Goal: Task Accomplishment & Management: Complete application form

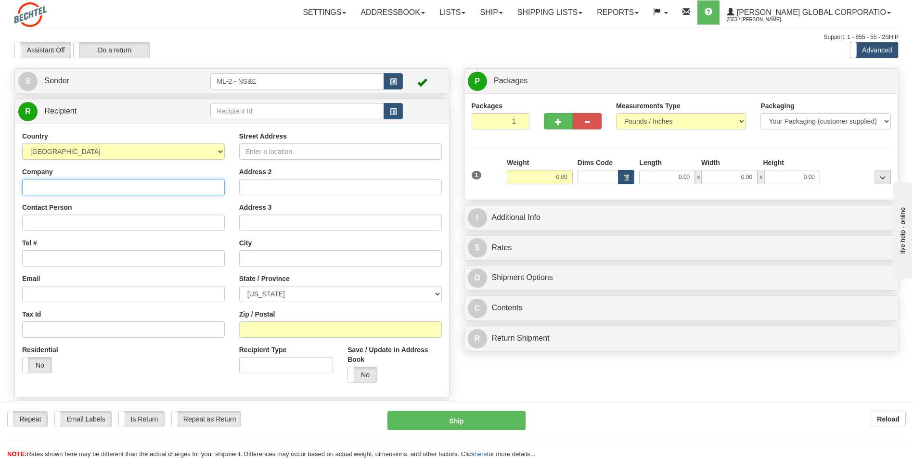
click at [71, 189] on input "Company" at bounding box center [123, 187] width 203 height 16
type input "[PERSON_NAME] National"
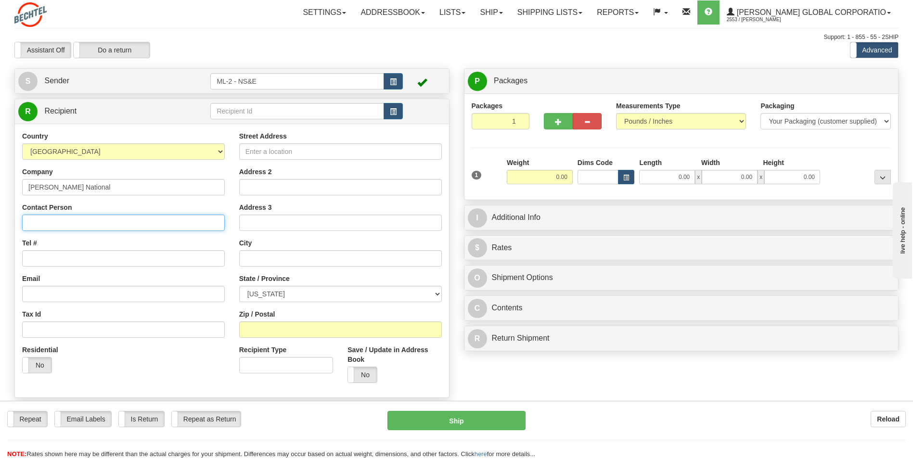
click at [61, 223] on input "Contact Person" at bounding box center [123, 223] width 203 height 16
type input "JPMORGAN CHASE (AZ1-2170)"
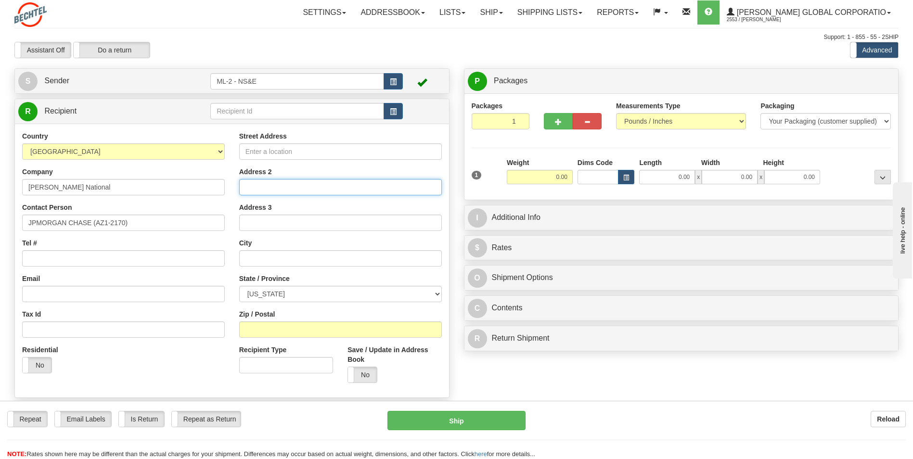
click at [262, 186] on input "Address 2" at bounding box center [340, 187] width 203 height 16
click at [262, 152] on input "Street Address" at bounding box center [340, 151] width 203 height 16
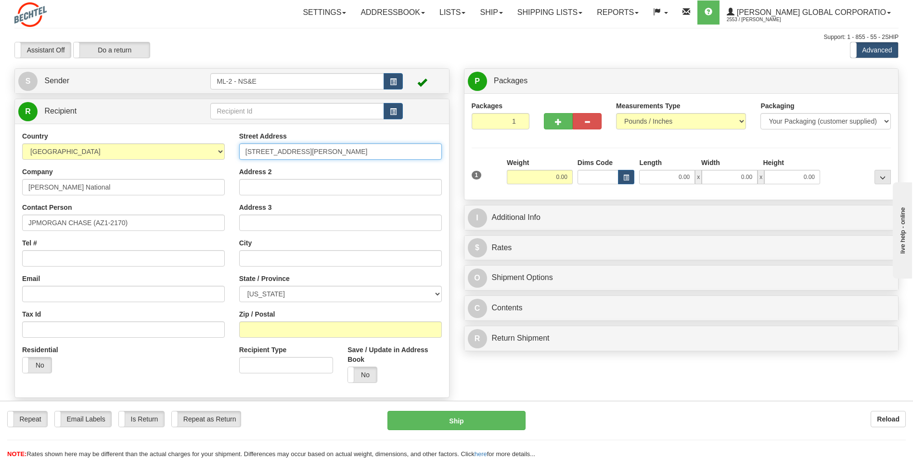
type input "[STREET_ADDRESS][PERSON_NAME]"
click at [261, 187] on input "Address 2" at bounding box center [340, 187] width 203 height 16
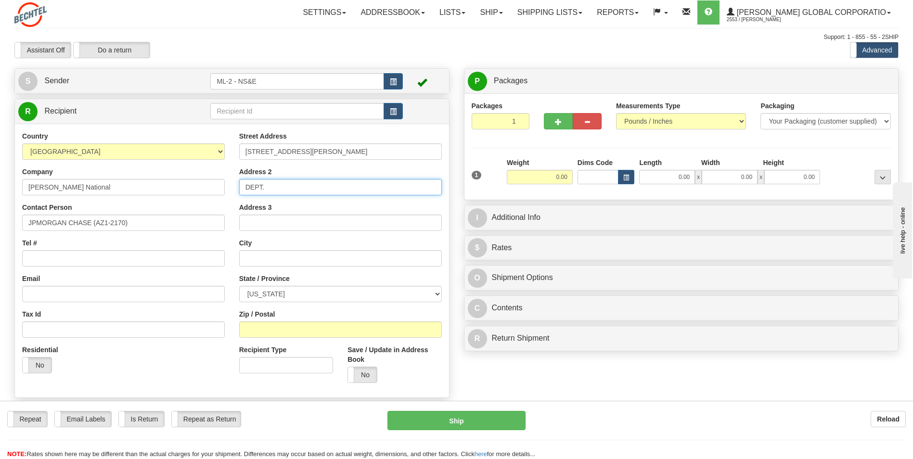
type input "DEPT 880211"
type input "Tempe"
select select "AZ"
type input "85283"
type input "Unit 105"
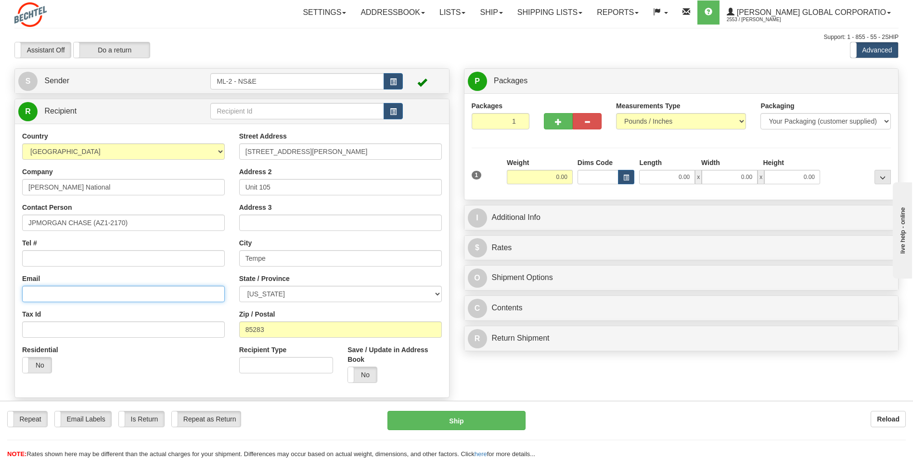
type input "[EMAIL_ADDRESS][DOMAIN_NAME]"
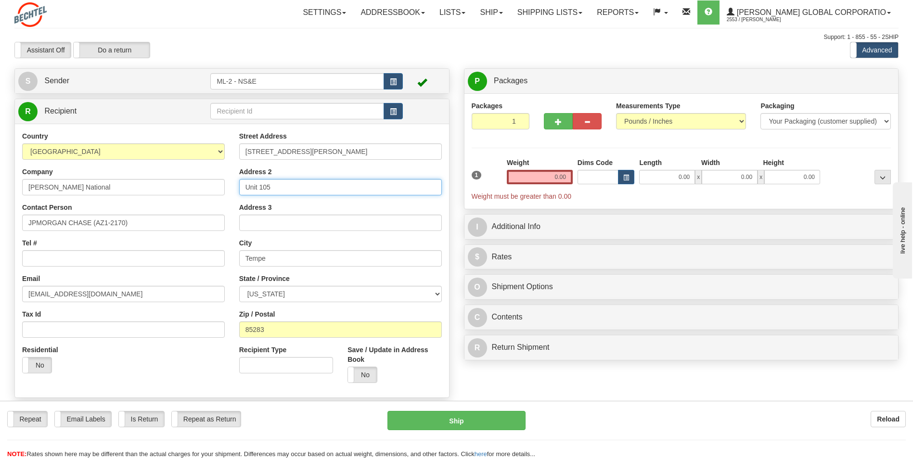
drag, startPoint x: 285, startPoint y: 187, endPoint x: 236, endPoint y: 187, distance: 49.1
click at [236, 187] on div "Street Address [STREET_ADDRESS] Address 2 Unit 105 Address 3 City [GEOGRAPHIC_D…" at bounding box center [340, 260] width 217 height 259
type input "DEPT 880211"
click at [234, 188] on div "Street Address [STREET_ADDRESS] Address 2 DEPT 880211 Address 3 City [GEOGRAPHI…" at bounding box center [340, 260] width 217 height 259
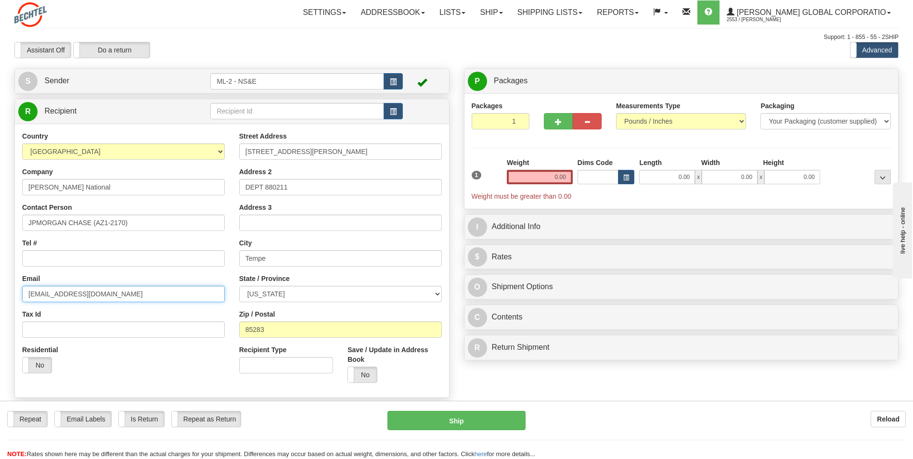
drag, startPoint x: 121, startPoint y: 295, endPoint x: -42, endPoint y: 293, distance: 163.1
click at [0, 293] on html "Training Course Close Toggle navigation Settings Shipping Preferences New Sende…" at bounding box center [456, 229] width 913 height 459
type input "[EMAIL_ADDRESS][PERSON_NAME][DOMAIN_NAME]"
click at [566, 176] on input "0.00" at bounding box center [540, 177] width 66 height 14
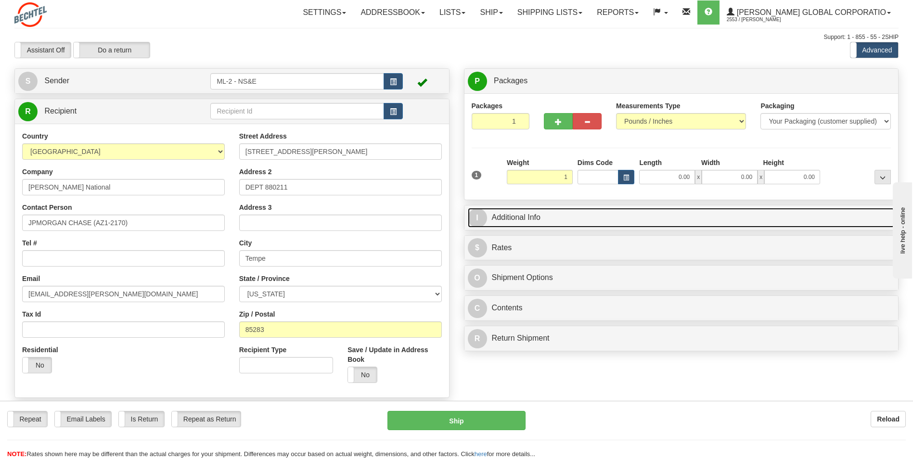
type input "1.00"
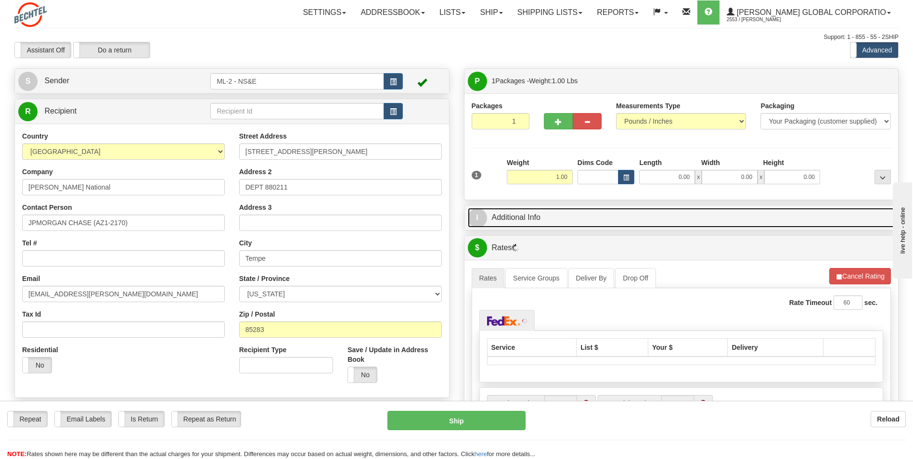
click at [510, 216] on link "I Additional Info" at bounding box center [681, 218] width 427 height 20
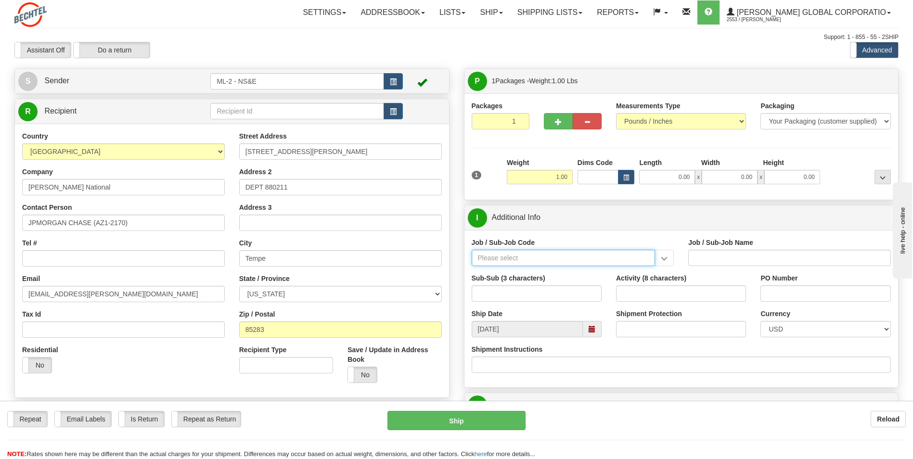
click at [605, 260] on input "Job / Sub-Job Code" at bounding box center [564, 258] width 184 height 16
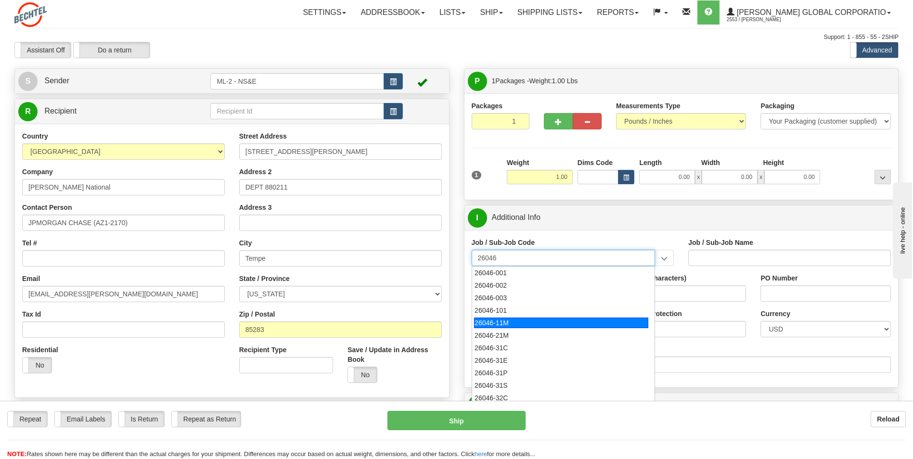
click at [491, 323] on div "26046-11M" at bounding box center [561, 323] width 174 height 11
type input "26046-11M"
type input "MOBILE LAUNCHER 2 - PROJECT MANAGEMENT"
type input "26046-11M"
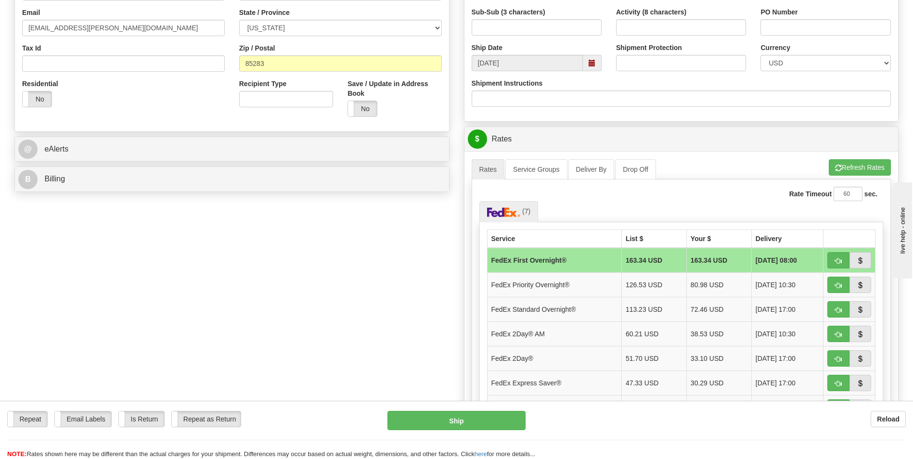
scroll to position [337, 0]
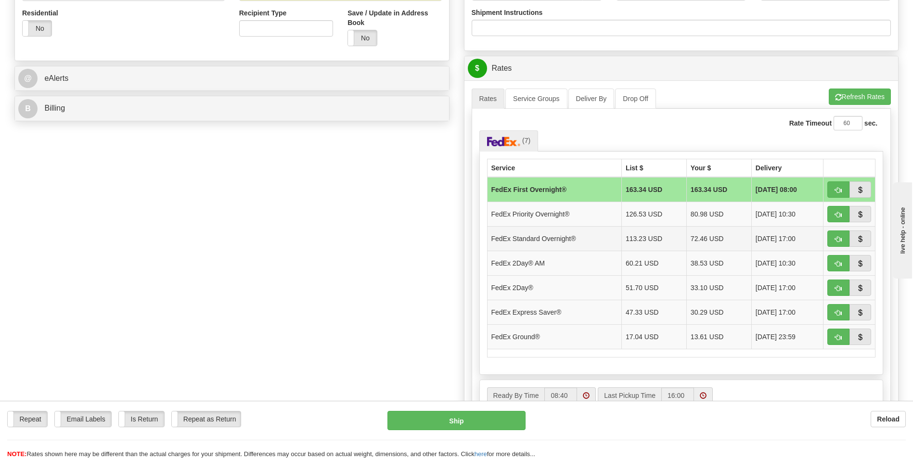
click at [813, 236] on td "[DATE] 17:00" at bounding box center [787, 238] width 72 height 25
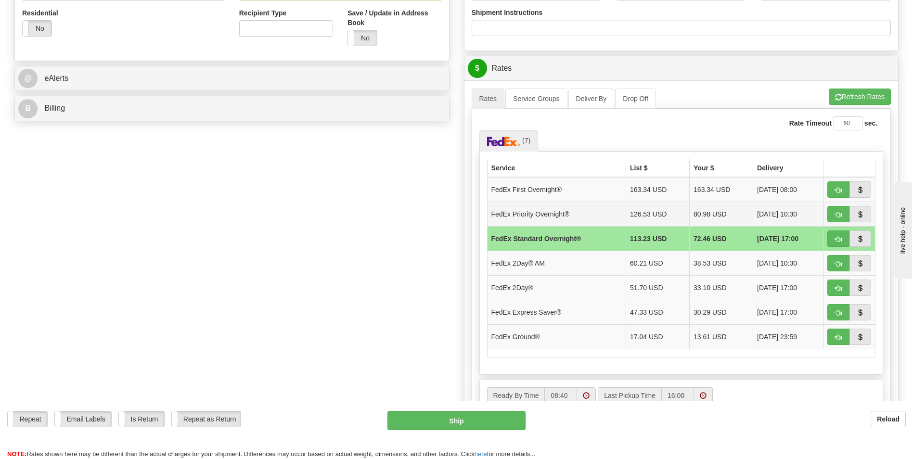
click at [802, 214] on td "[DATE] 10:30" at bounding box center [788, 214] width 70 height 25
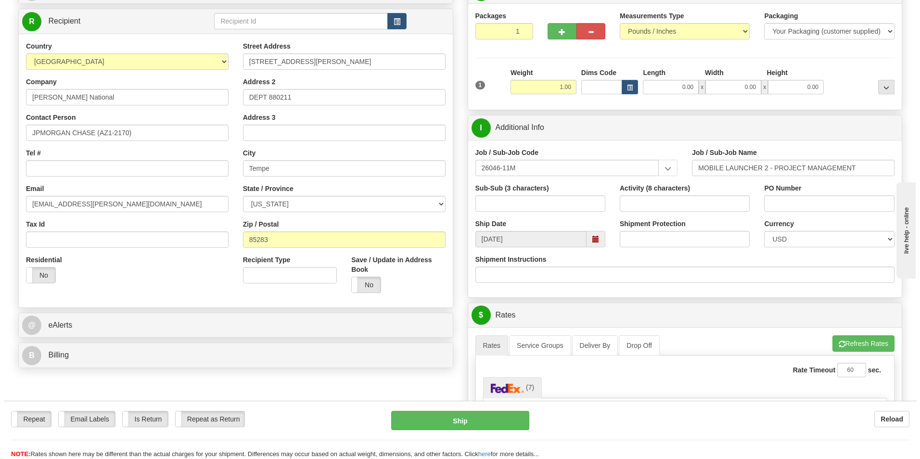
scroll to position [96, 0]
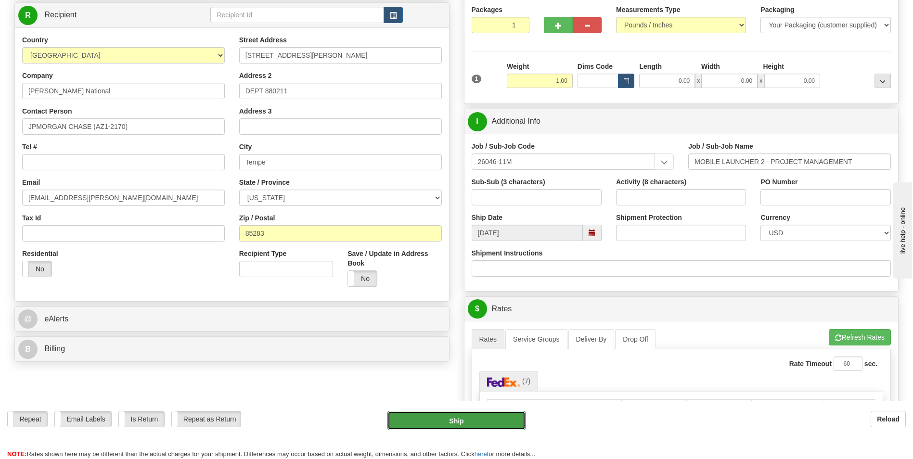
click at [462, 415] on button "Ship" at bounding box center [456, 420] width 138 height 19
type input "01"
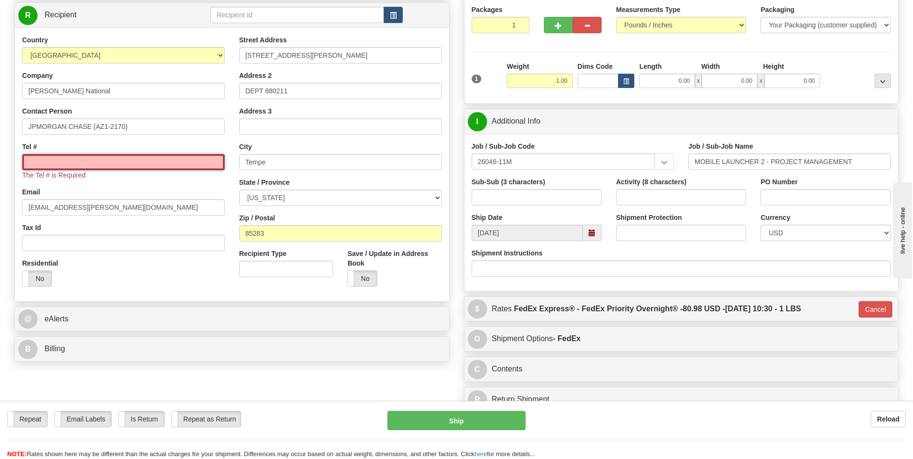
click at [61, 161] on input "Tel #" at bounding box center [123, 162] width 203 height 16
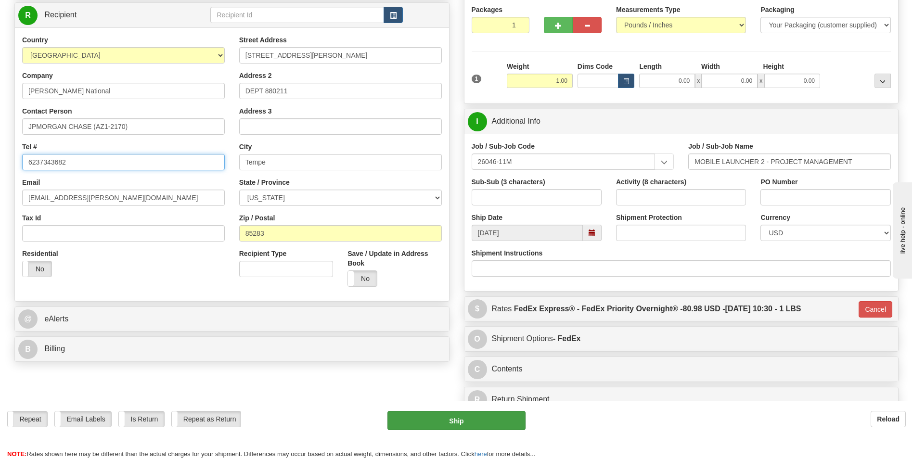
type input "6237343682"
click at [468, 422] on button "Ship" at bounding box center [456, 420] width 138 height 19
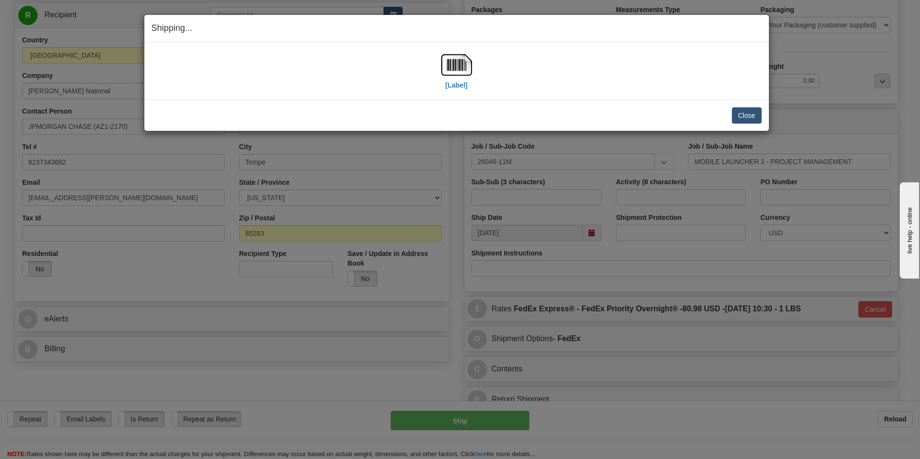
drag, startPoint x: 452, startPoint y: 96, endPoint x: 437, endPoint y: 104, distance: 17.4
drag, startPoint x: 437, startPoint y: 104, endPoint x: 456, endPoint y: 86, distance: 26.2
click at [456, 86] on label "[Label]" at bounding box center [457, 85] width 22 height 10
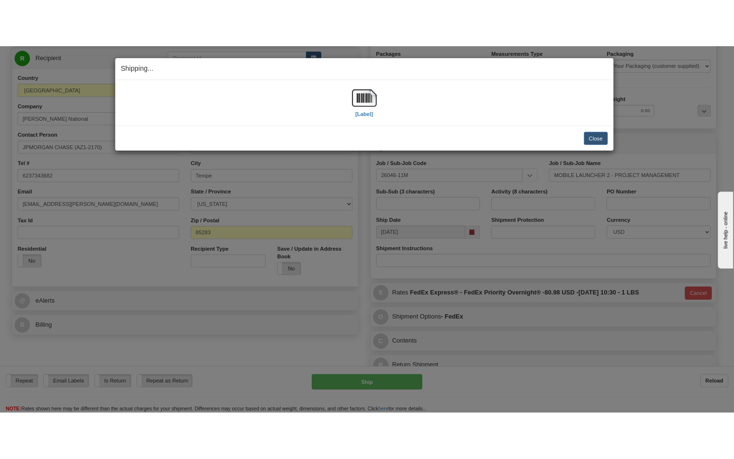
scroll to position [118, 0]
